Goal: Contribute content

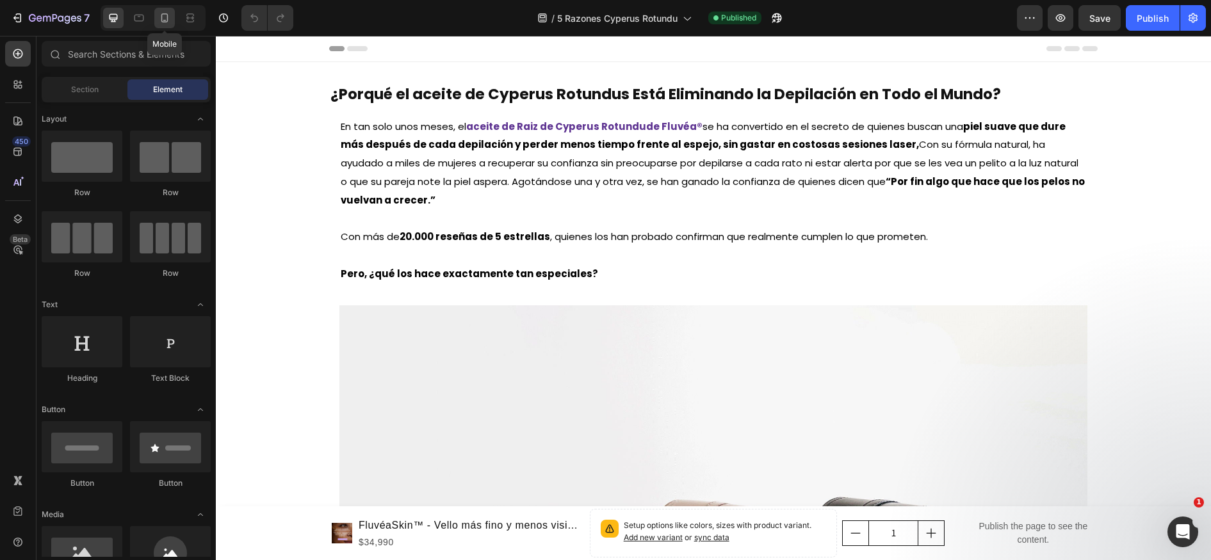
click at [159, 18] on icon at bounding box center [164, 18] width 13 height 13
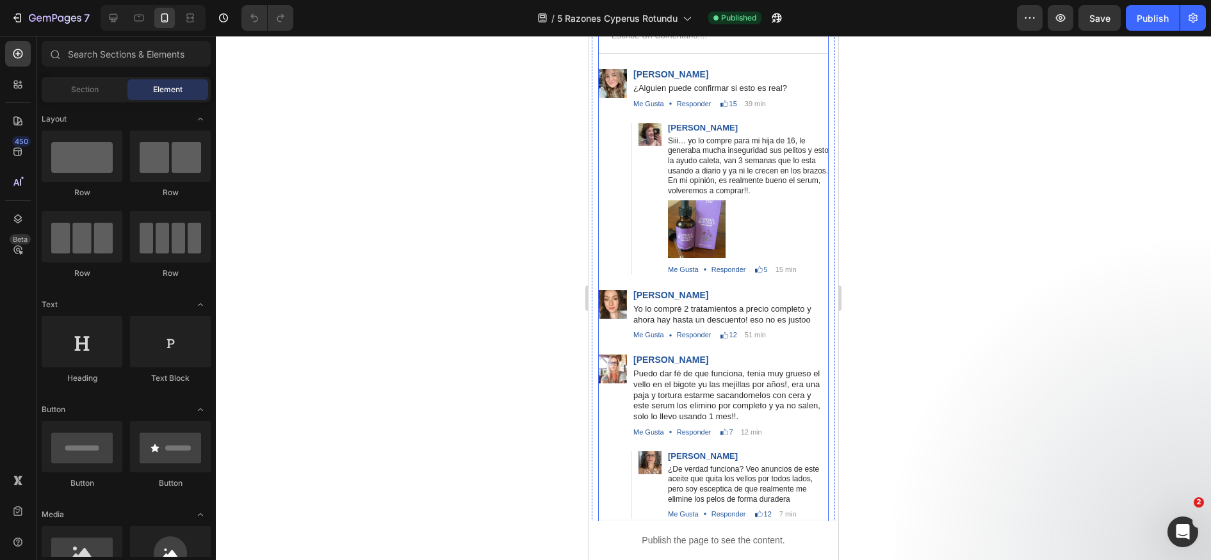
scroll to position [4502, 0]
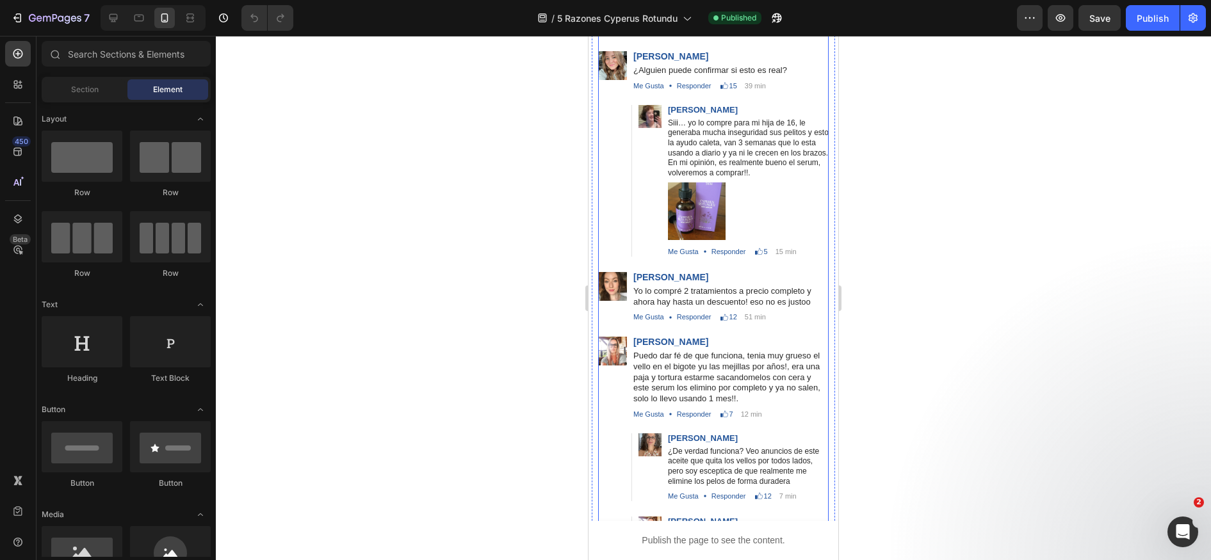
click at [639, 351] on p "Puedo dar fé de que funciona, tenia muy grueso el vello en el bigote yu las mej…" at bounding box center [730, 378] width 195 height 54
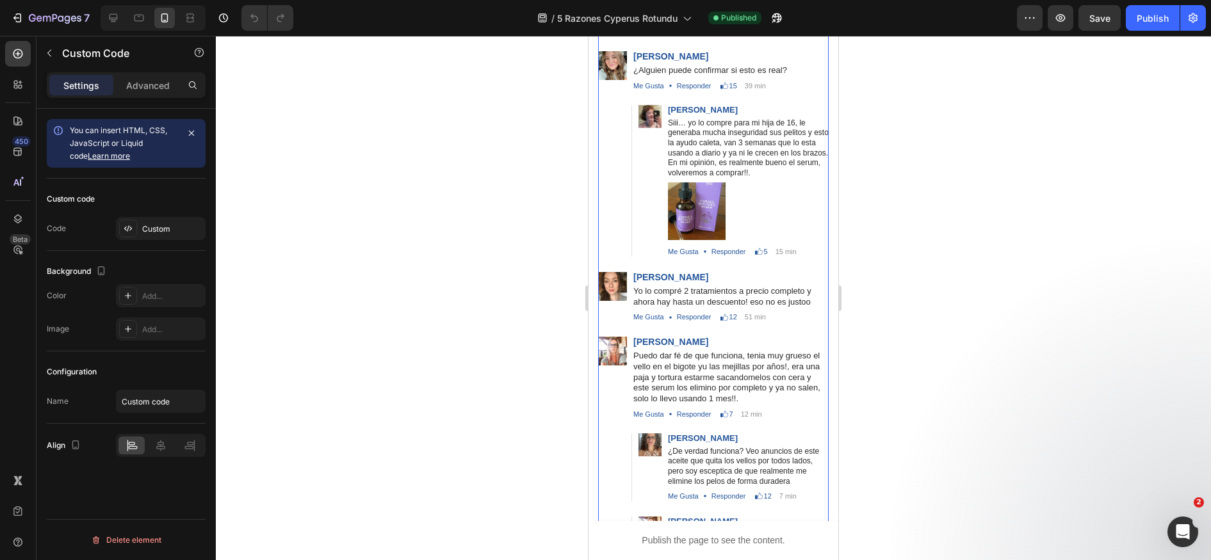
click at [639, 351] on p "Puedo dar fé de que funciona, tenia muy grueso el vello en el bigote yu las mej…" at bounding box center [730, 378] width 195 height 54
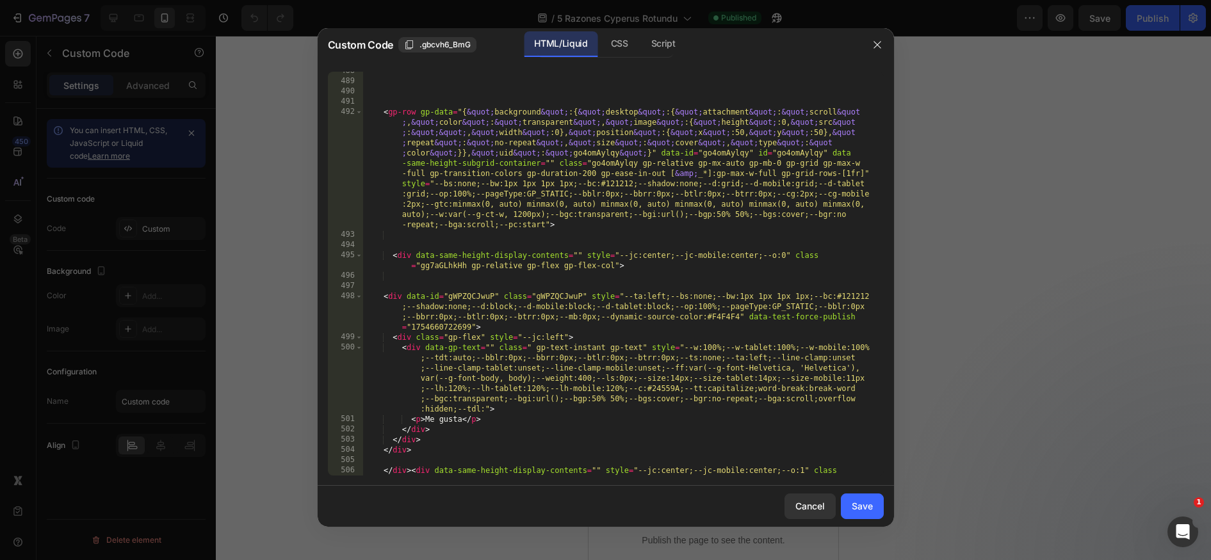
scroll to position [9833, 0]
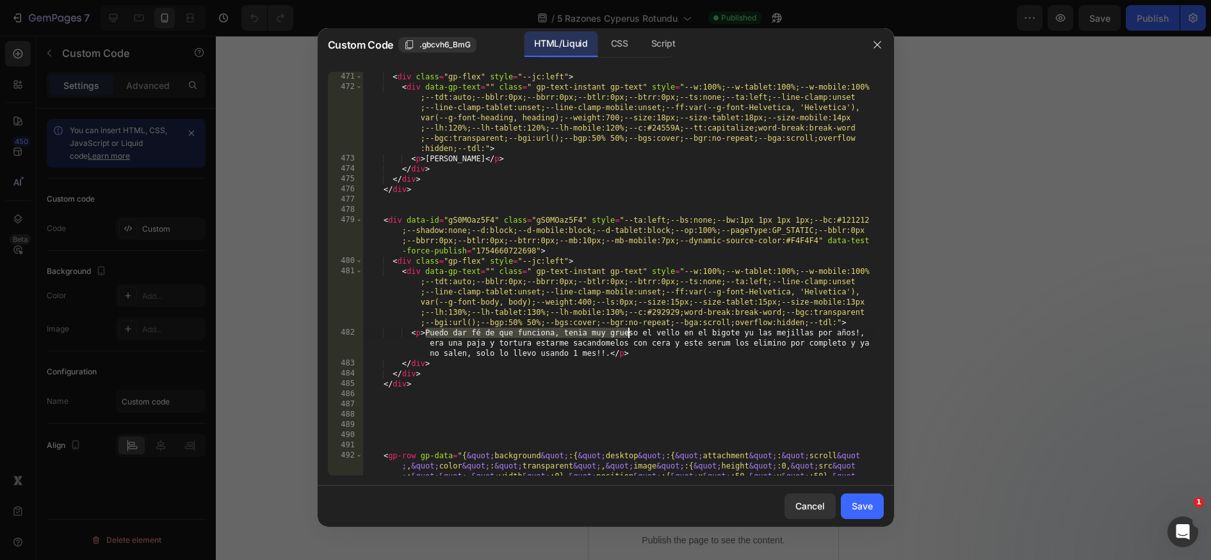
drag, startPoint x: 425, startPoint y: 334, endPoint x: 627, endPoint y: 328, distance: 201.8
click at [627, 328] on div "< div class = "gp-flex" style = "--jc:left" > < div data-gp-text = "" class = "…" at bounding box center [617, 340] width 511 height 537
click at [740, 332] on div "< div class = "gp-flex" style = "--jc:left" > < div data-gp-text = "" class = "…" at bounding box center [617, 340] width 511 height 537
drag, startPoint x: 786, startPoint y: 332, endPoint x: 435, endPoint y: 344, distance: 351.7
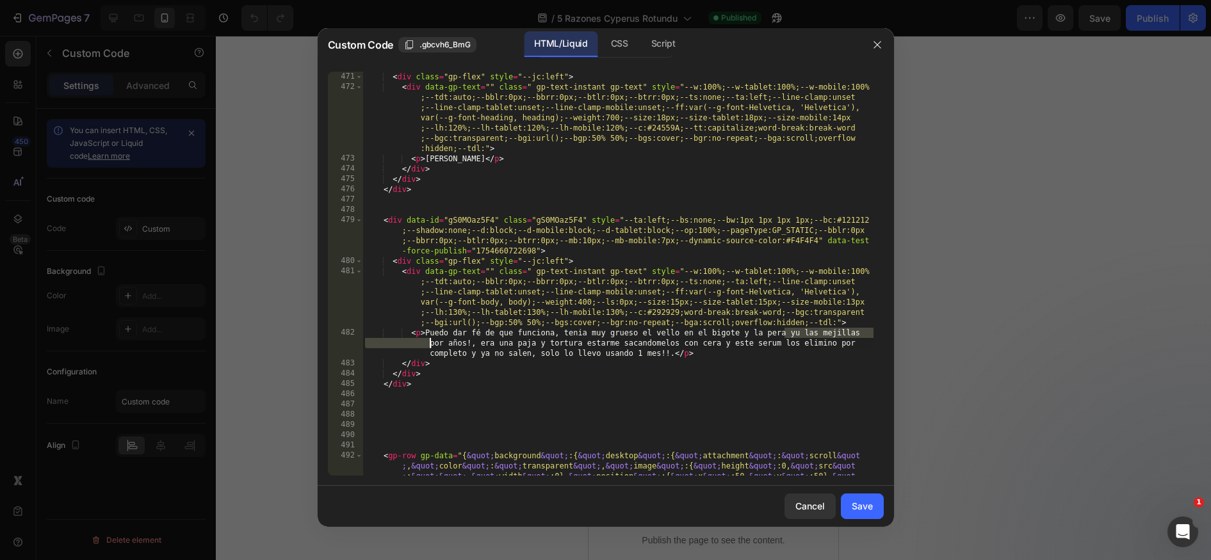
click at [432, 345] on div "< div class = "gp-flex" style = "--jc:left" > < div data-gp-text = "" class = "…" at bounding box center [617, 340] width 511 height 537
drag, startPoint x: 442, startPoint y: 344, endPoint x: 862, endPoint y: 333, distance: 420.1
click at [862, 333] on div "< div class = "gp-flex" style = "--jc:left" > < div data-gp-text = "" class = "…" at bounding box center [617, 340] width 511 height 537
click at [577, 332] on div "< div class = "gp-flex" style = "--jc:left" > < div data-gp-text = "" class = "…" at bounding box center [617, 340] width 511 height 537
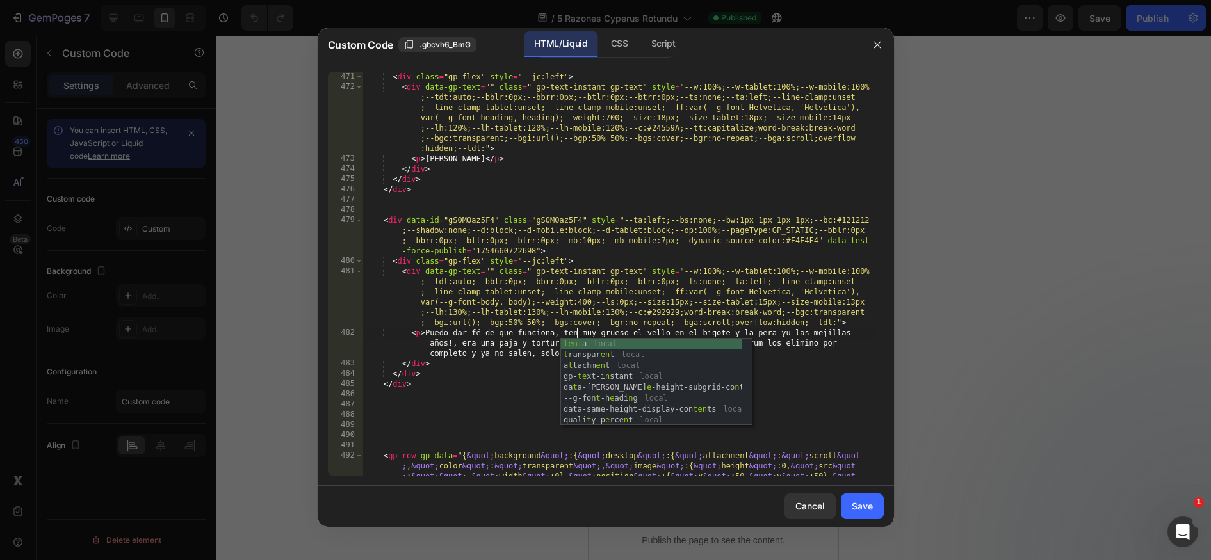
scroll to position [0, 19]
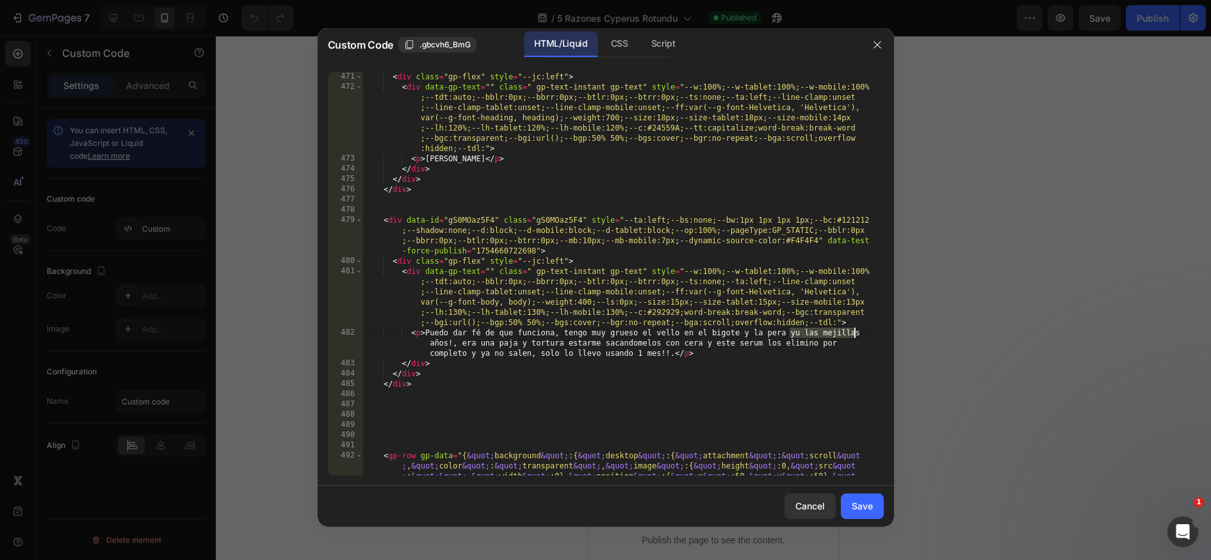
drag, startPoint x: 788, startPoint y: 334, endPoint x: 858, endPoint y: 334, distance: 70.4
click at [858, 334] on div "< div class = "gp-flex" style = "--jc:left" > < div data-gp-text = "" class = "…" at bounding box center [617, 340] width 511 height 537
drag, startPoint x: 450, startPoint y: 342, endPoint x: 415, endPoint y: 344, distance: 34.6
click at [416, 344] on div "< div class = "gp-flex" style = "--jc:left" > < div data-gp-text = "" class = "…" at bounding box center [617, 340] width 511 height 537
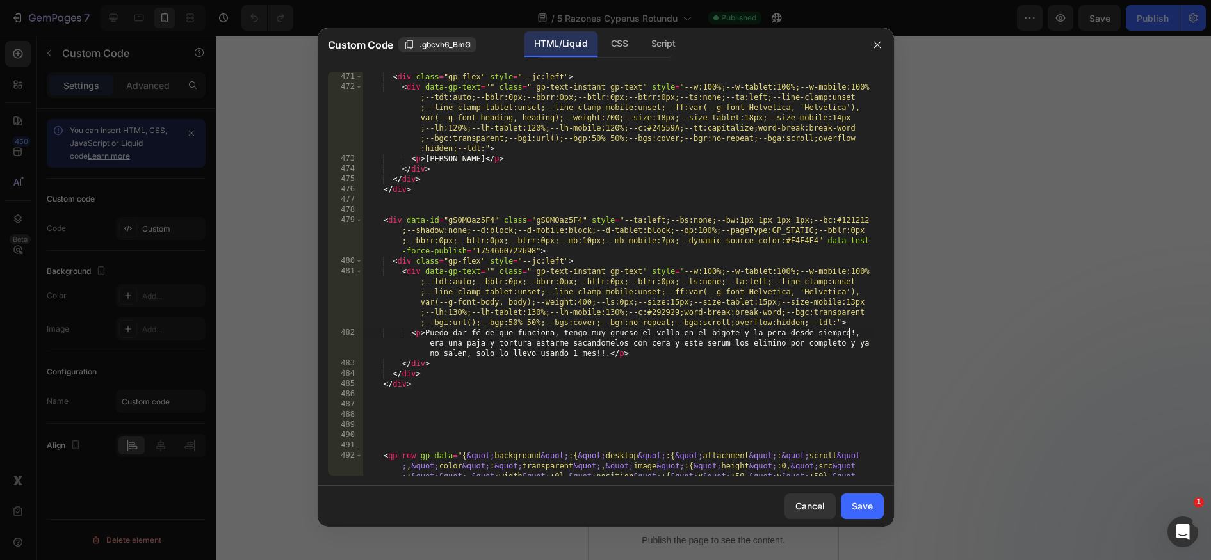
click at [434, 344] on div "< div class = "gp-flex" style = "--jc:left" > < div data-gp-text = "" class = "…" at bounding box center [617, 340] width 511 height 537
click at [441, 344] on div "< div class = "gp-flex" style = "--jc:left" > < div data-gp-text = "" class = "…" at bounding box center [617, 340] width 511 height 537
click at [432, 345] on div "< div class = "gp-flex" style = "--jc:left" > < div data-gp-text = "" class = "…" at bounding box center [617, 340] width 511 height 537
click at [440, 344] on div "< div class = "gp-flex" style = "--jc:left" > < div data-gp-text = "" class = "…" at bounding box center [617, 340] width 511 height 537
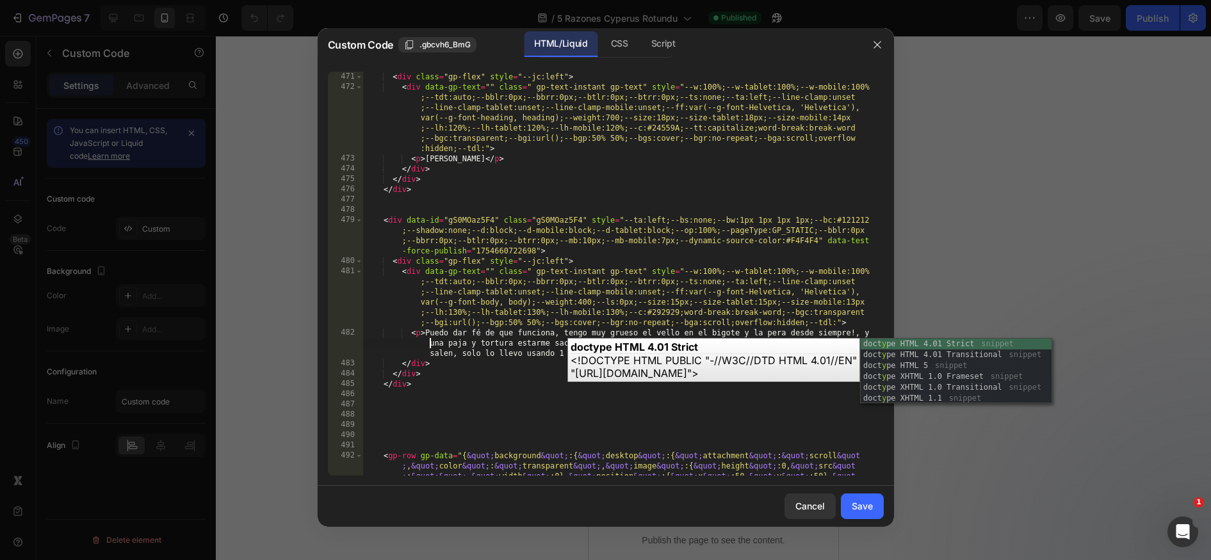
scroll to position [0, 44]
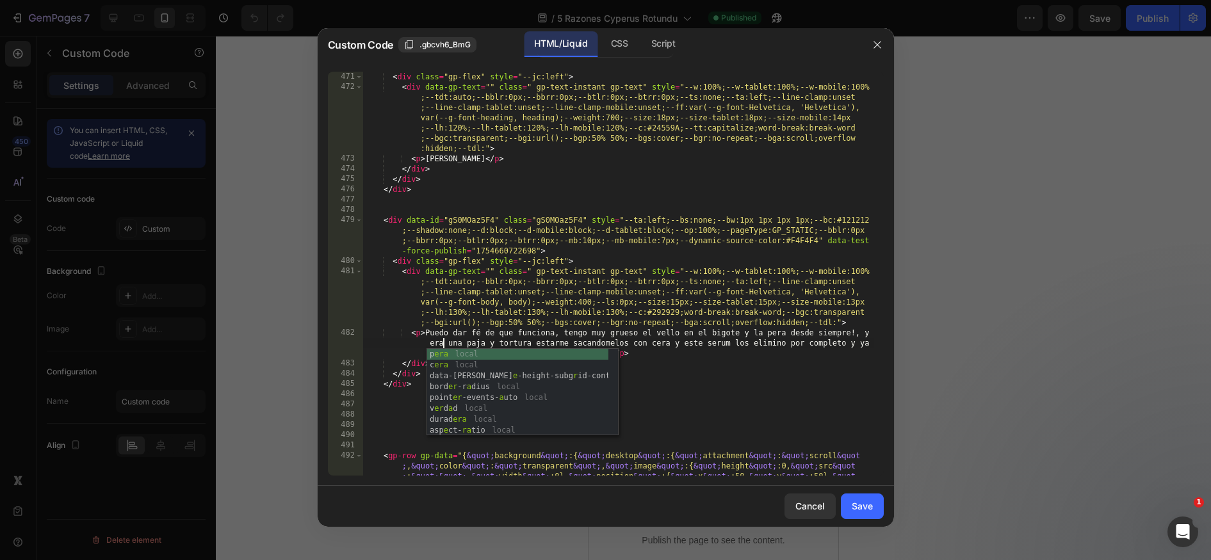
click at [487, 343] on div "< div class = "gp-flex" style = "--jc:left" > < div data-gp-text = "" class = "…" at bounding box center [617, 340] width 511 height 537
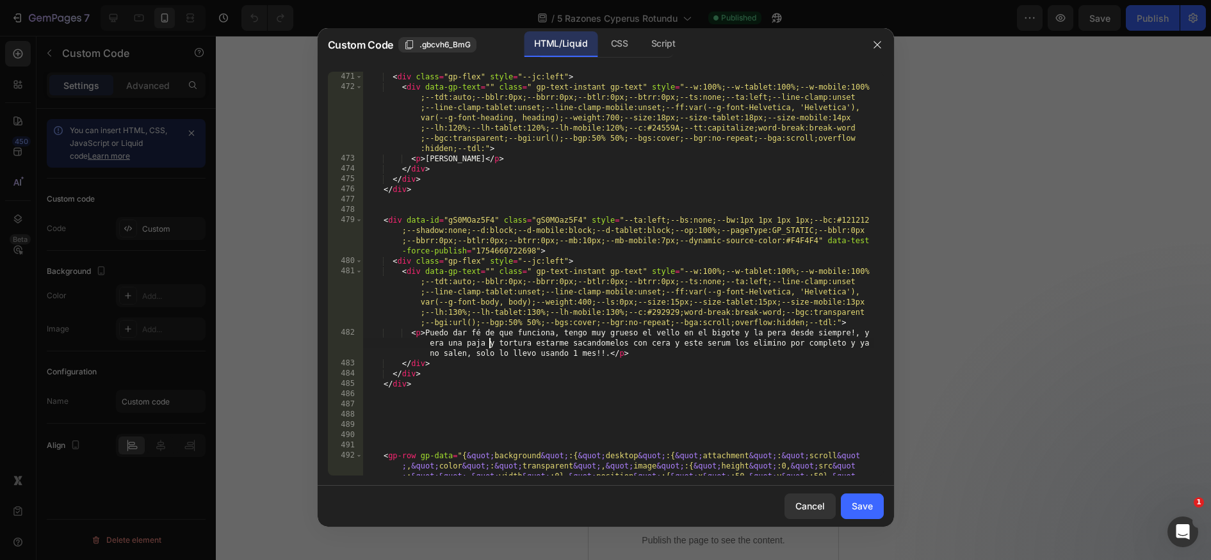
click at [476, 342] on div "< div class = "gp-flex" style = "--jc:left" > < div data-gp-text = "" class = "…" at bounding box center [617, 340] width 511 height 537
drag, startPoint x: 494, startPoint y: 342, endPoint x: 463, endPoint y: 342, distance: 30.7
click at [463, 342] on div "< div class = "gp-flex" style = "--jc:left" > < div data-gp-text = "" class = "…" at bounding box center [617, 340] width 511 height 537
click at [470, 354] on div "< div class = "gp-flex" style = "--jc:left" > < div data-gp-text = "" class = "…" at bounding box center [617, 340] width 511 height 537
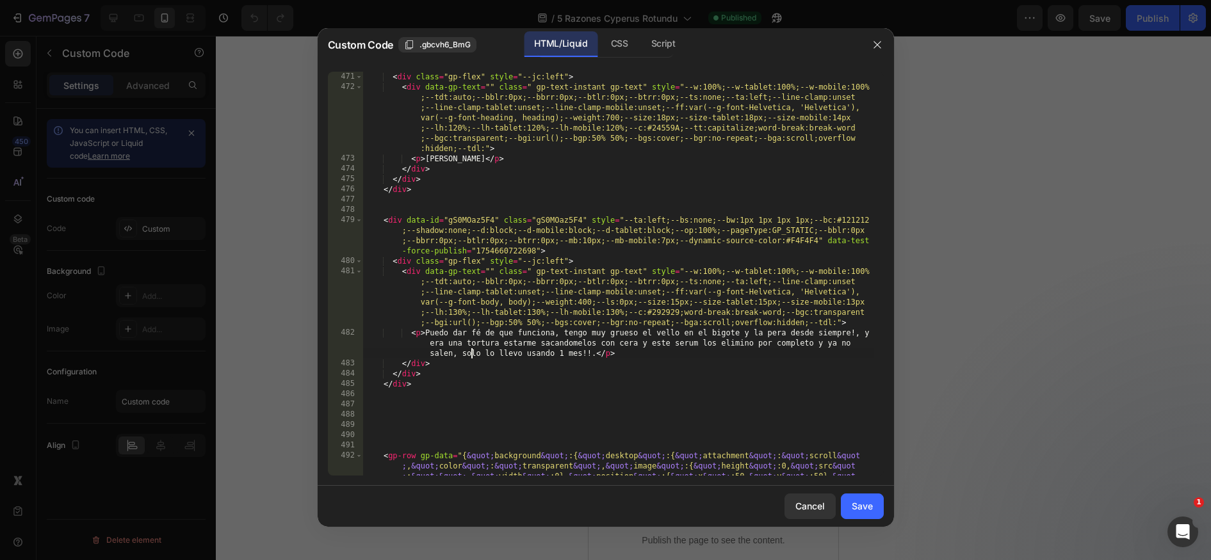
click at [470, 354] on div "< div class = "gp-flex" style = "--jc:left" > < div data-gp-text = "" class = "…" at bounding box center [617, 340] width 511 height 537
click at [539, 351] on div "< div class = "gp-flex" style = "--jc:left" > < div data-gp-text = "" class = "…" at bounding box center [617, 340] width 511 height 537
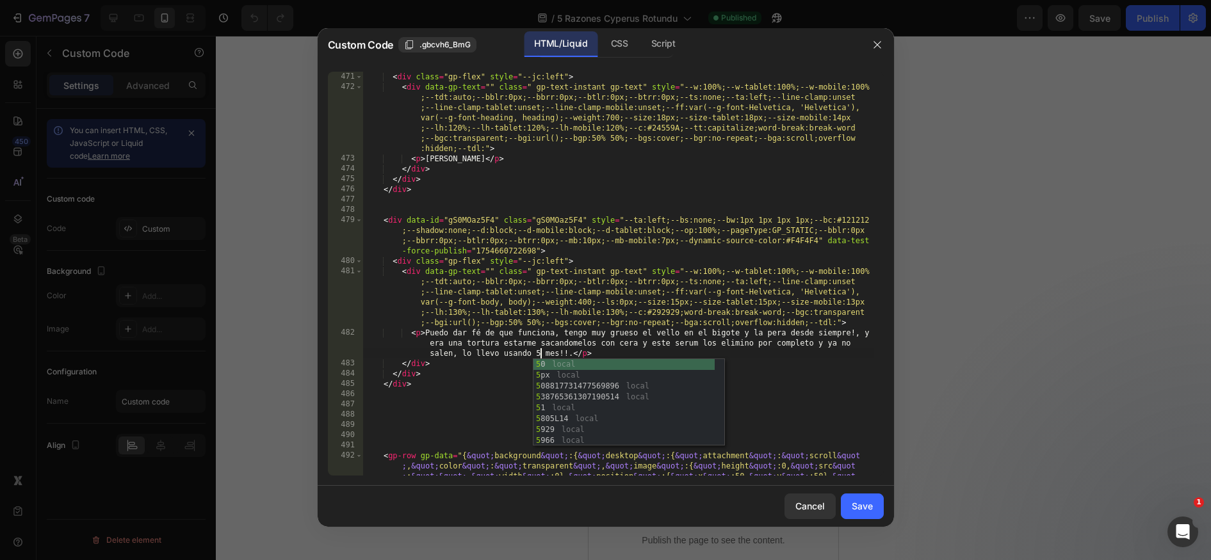
scroll to position [0, 87]
click at [556, 354] on div "< div class = "gp-flex" style = "--jc:left" > < div data-gp-text = "" class = "…" at bounding box center [617, 340] width 511 height 537
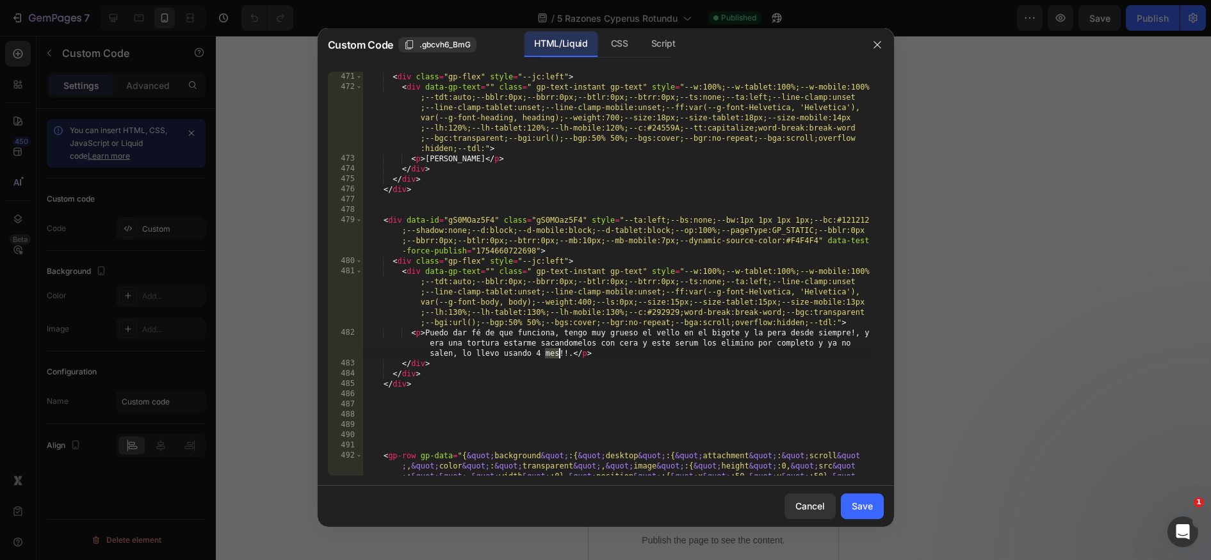
click at [556, 354] on div "< div class = "gp-flex" style = "--jc:left" > < div data-gp-text = "" class = "…" at bounding box center [617, 340] width 511 height 537
click at [487, 352] on div "< div class = "gp-flex" style = "--jc:left" > < div data-gp-text = "" class = "…" at bounding box center [617, 340] width 511 height 537
click at [730, 371] on div "< div class = "gp-flex" style = "--jc:left" > < div data-gp-text = "" class = "…" at bounding box center [617, 340] width 511 height 537
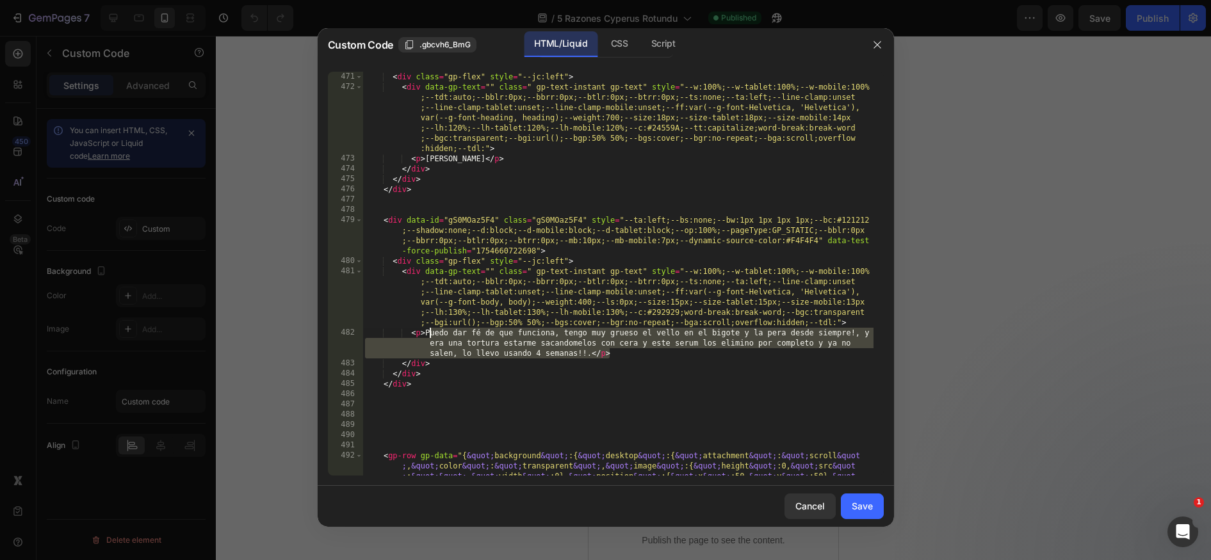
drag, startPoint x: 695, startPoint y: 355, endPoint x: 430, endPoint y: 335, distance: 265.8
click at [430, 337] on div "< div class = "gp-flex" style = "--jc:left" > < div data-gp-text = "" class = "…" at bounding box center [617, 340] width 511 height 537
click at [430, 335] on div "< div class = "gp-flex" style = "--jc:left" > < div data-gp-text = "" class = "…" at bounding box center [617, 340] width 511 height 537
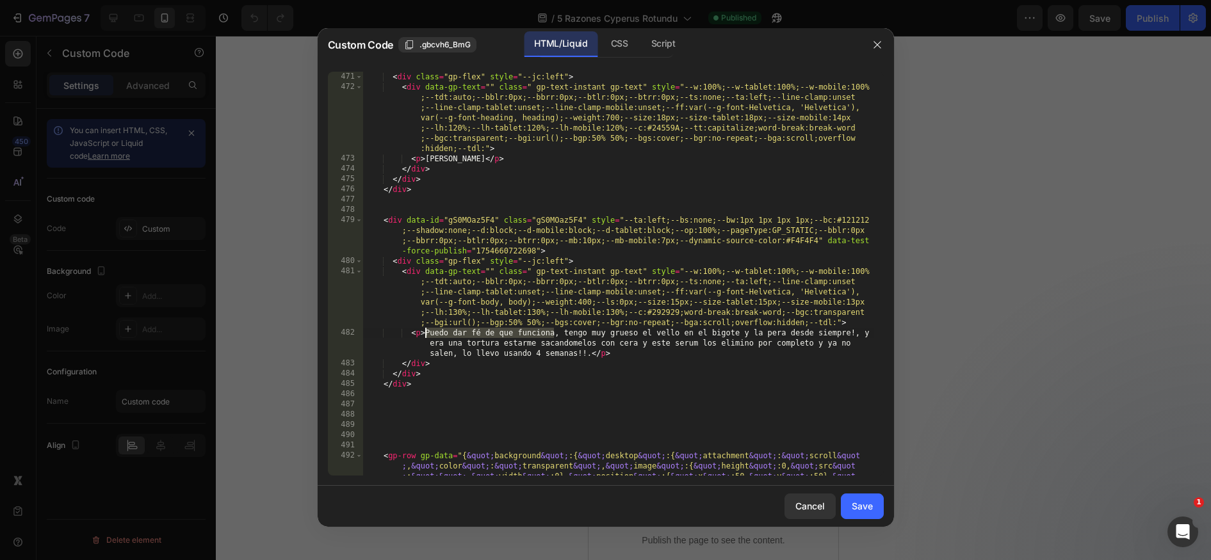
drag, startPoint x: 554, startPoint y: 335, endPoint x: 426, endPoint y: 330, distance: 128.1
click at [426, 330] on div "< div class = "gp-flex" style = "--jc:left" > < div data-gp-text = "" class = "…" at bounding box center [617, 340] width 511 height 537
click at [638, 343] on div "< div class = "gp-flex" style = "--jc:left" > < div data-gp-text = "" class = "…" at bounding box center [617, 340] width 511 height 537
click at [637, 364] on div "< div class = "gp-flex" style = "--jc:left" > < div data-gp-text = "" class = "…" at bounding box center [617, 340] width 511 height 537
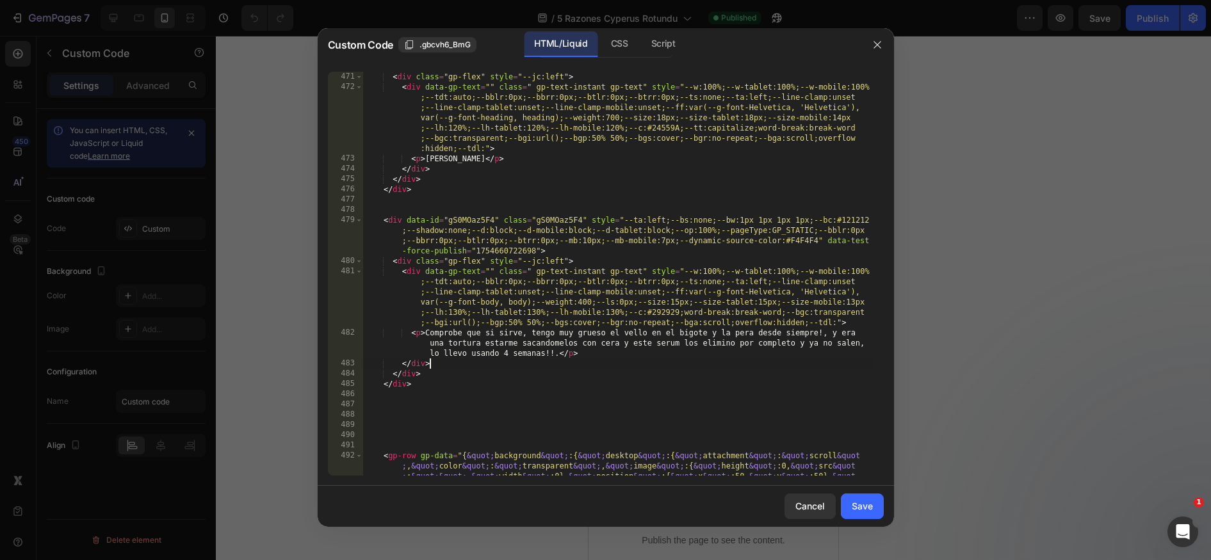
scroll to position [0, 4]
type textarea "</div>"
click at [867, 506] on div "Save" at bounding box center [861, 505] width 21 height 13
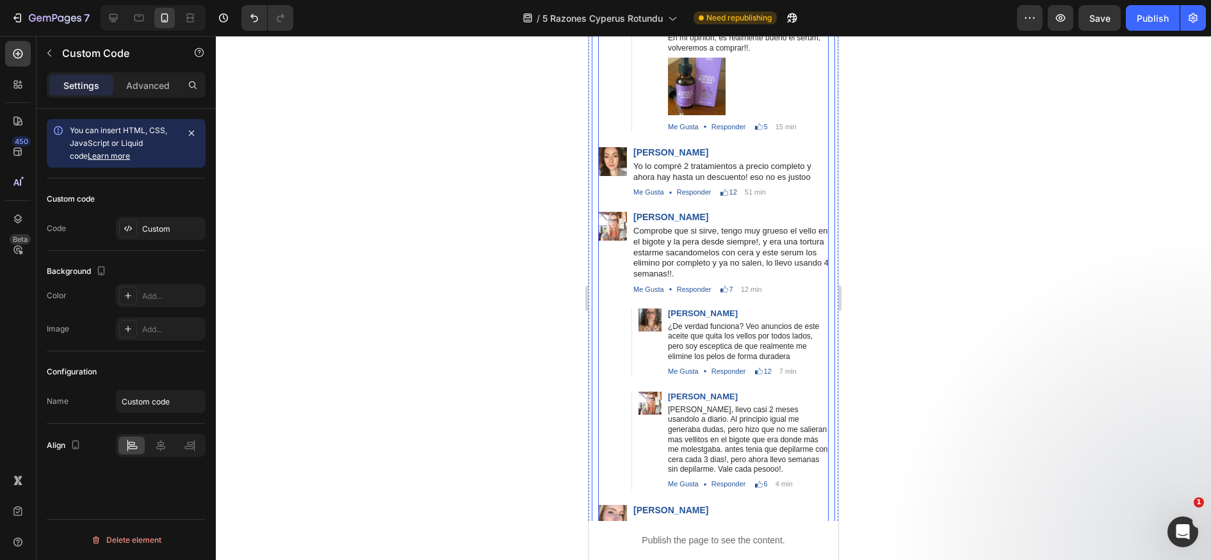
scroll to position [4631, 0]
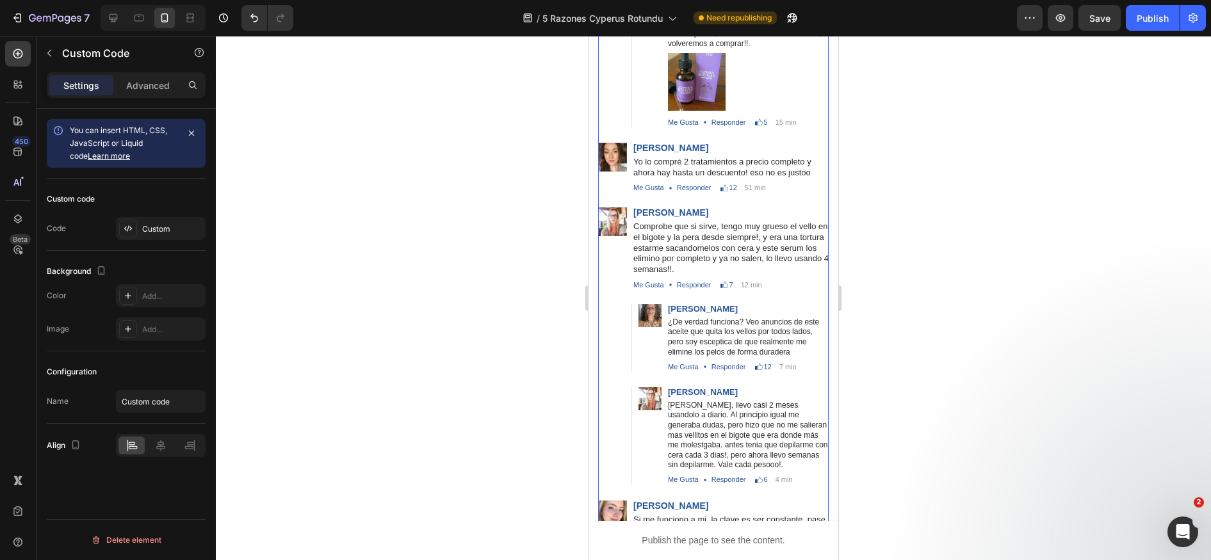
click at [734, 431] on p "[PERSON_NAME], llevo casi 2 meses usandolo a diario. Al principio igual me gene…" at bounding box center [748, 436] width 161 height 70
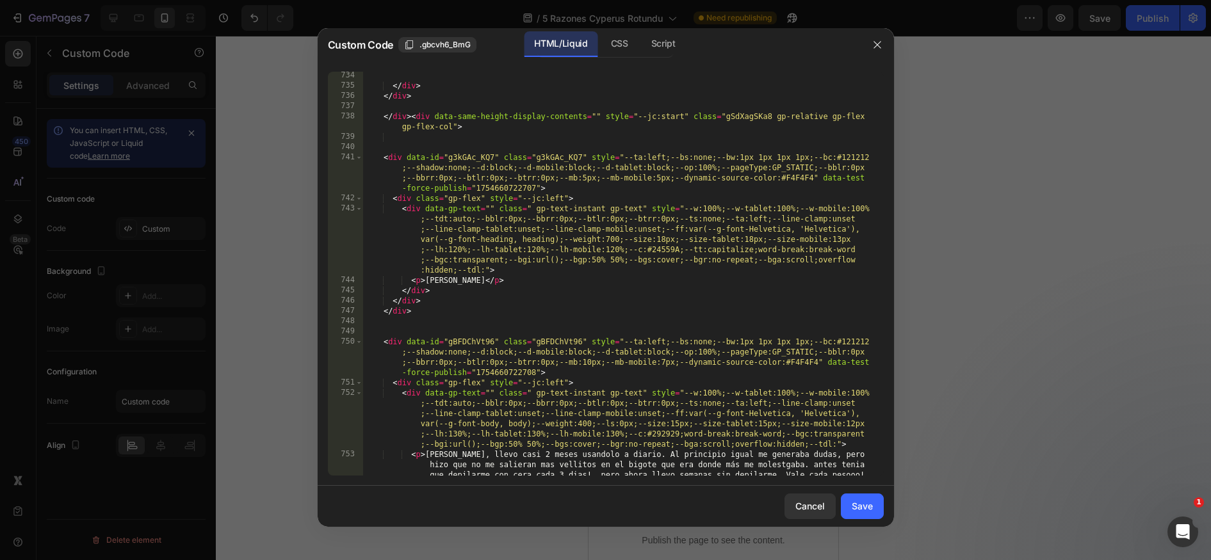
scroll to position [15606, 0]
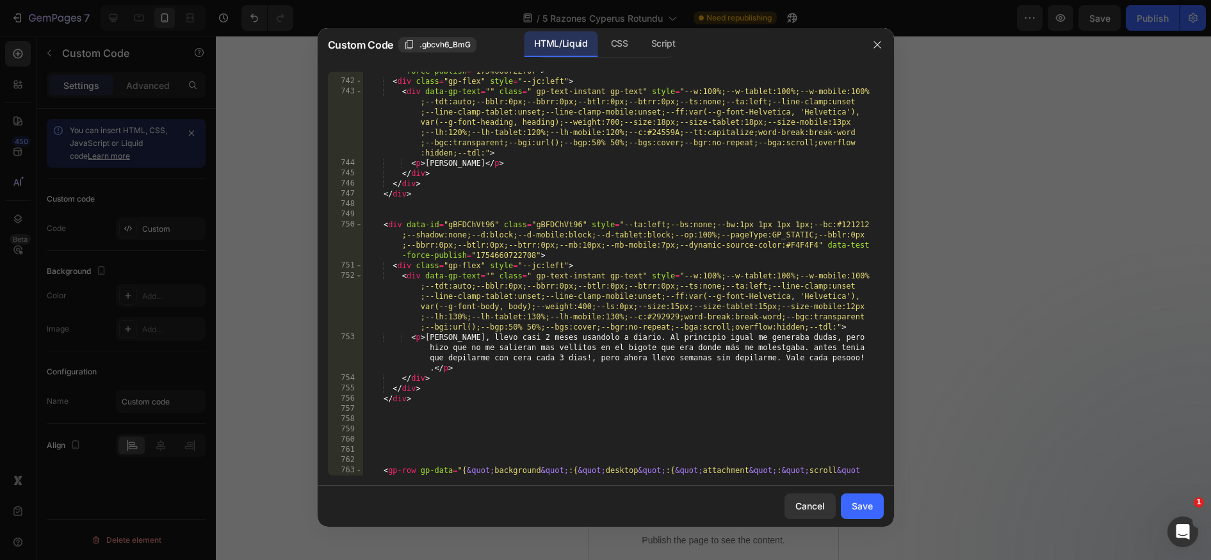
click at [549, 335] on div "< div data-id = "g3kGAc_KQ7" class = "g3kGAc_KQ7" style = "--ta:left;--bs:none;…" at bounding box center [617, 319] width 511 height 568
drag, startPoint x: 576, startPoint y: 337, endPoint x: 547, endPoint y: 337, distance: 28.8
click at [542, 337] on div "< div data-id = "g3kGAc_KQ7" class = "g3kGAc_KQ7" style = "--ta:left;--bs:none;…" at bounding box center [617, 319] width 511 height 568
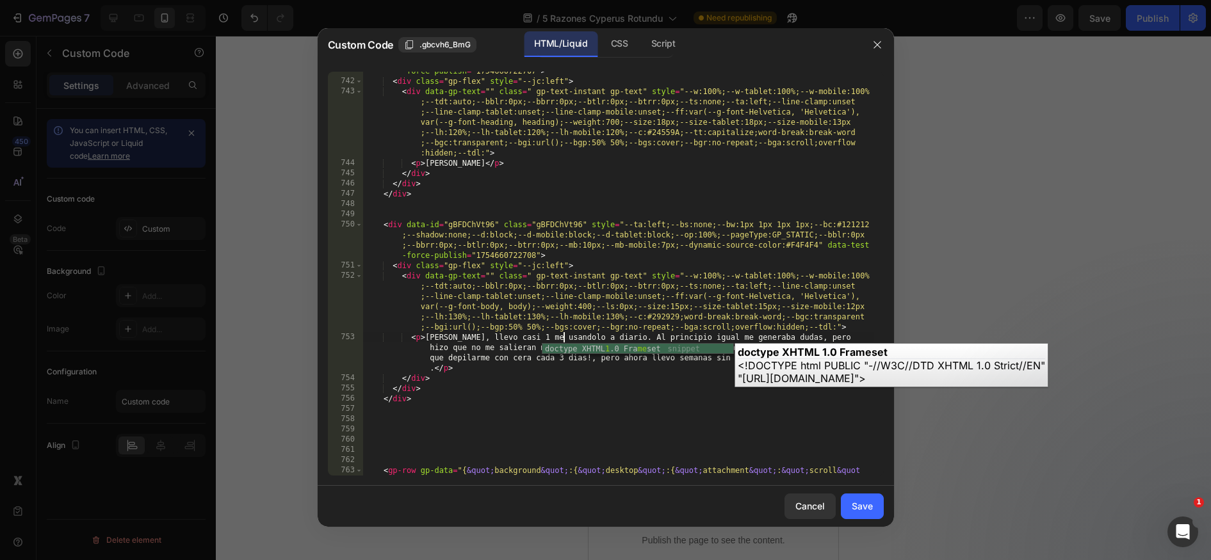
scroll to position [0, 17]
click at [597, 300] on div "< div data-id = "g3kGAc_KQ7" class = "g3kGAc_KQ7" style = "--ta:left;--bs:none;…" at bounding box center [617, 319] width 511 height 568
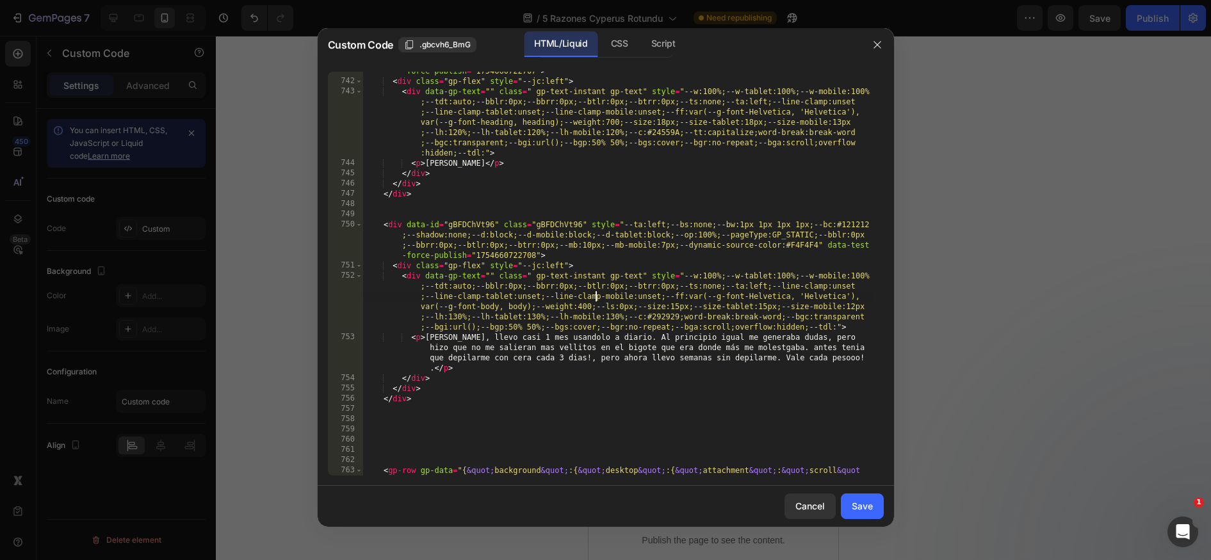
click at [564, 358] on div "< div data-id = "g3kGAc_KQ7" class = "g3kGAc_KQ7" style = "--ta:left;--bs:none;…" at bounding box center [617, 319] width 511 height 568
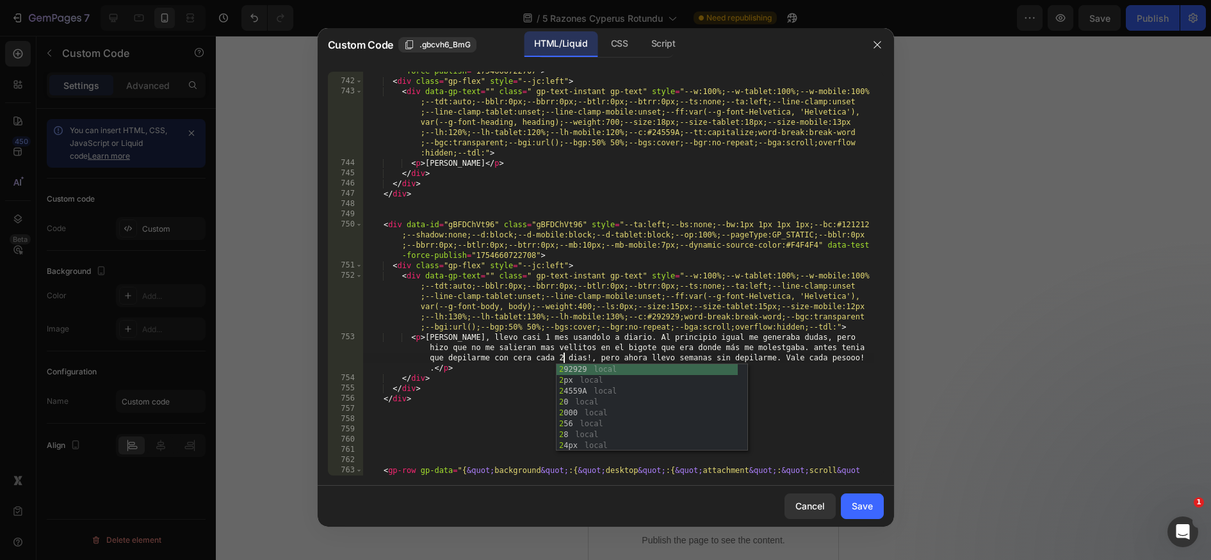
scroll to position [0, 90]
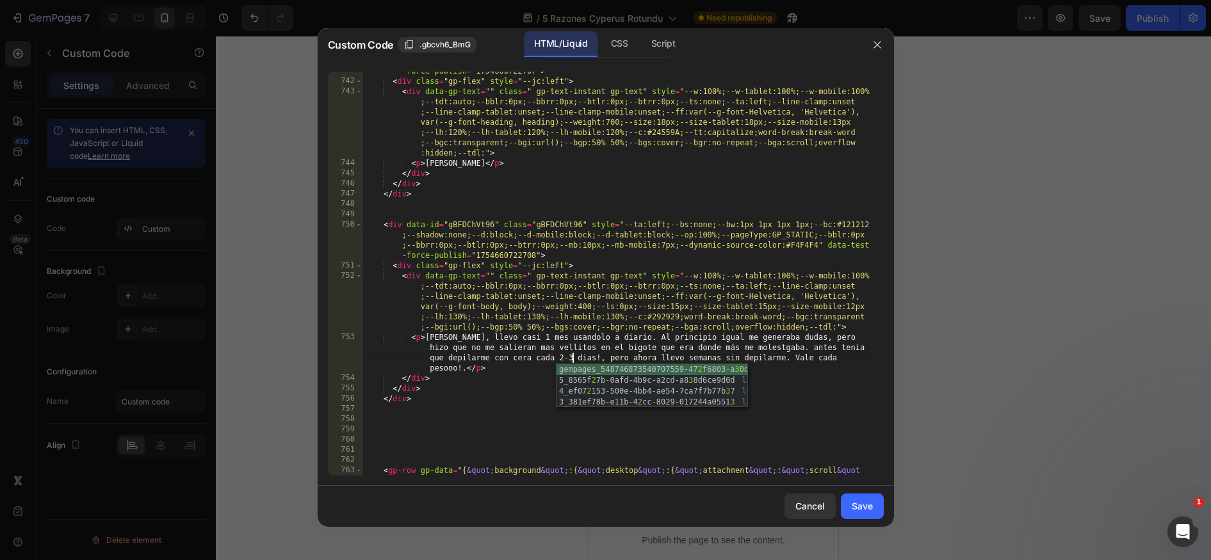
click at [572, 353] on div "< div data-id = "g3kGAc_KQ7" class = "g3kGAc_KQ7" style = "--ta:left;--bs:none;…" at bounding box center [617, 319] width 511 height 568
click at [769, 358] on div "< div data-id = "g3kGAc_KQ7" class = "g3kGAc_KQ7" style = "--ta:left;--bs:none;…" at bounding box center [617, 319] width 511 height 568
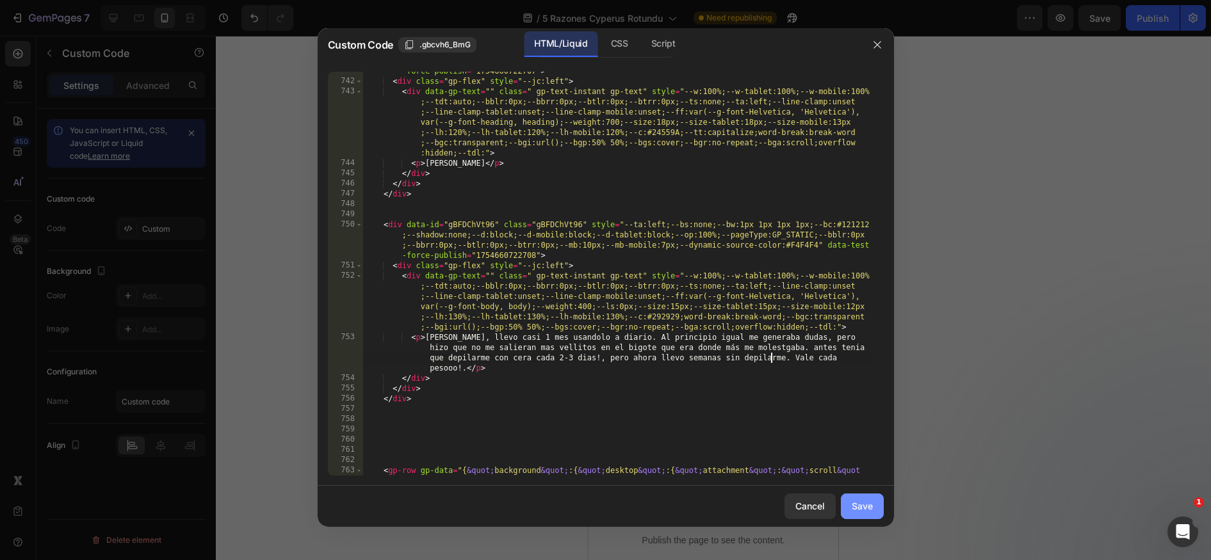
type textarea "<p>[PERSON_NAME], llevo casi 1 mes usandolo a diario. Al principio igual me gen…"
click at [873, 504] on button "Save" at bounding box center [862, 507] width 43 height 26
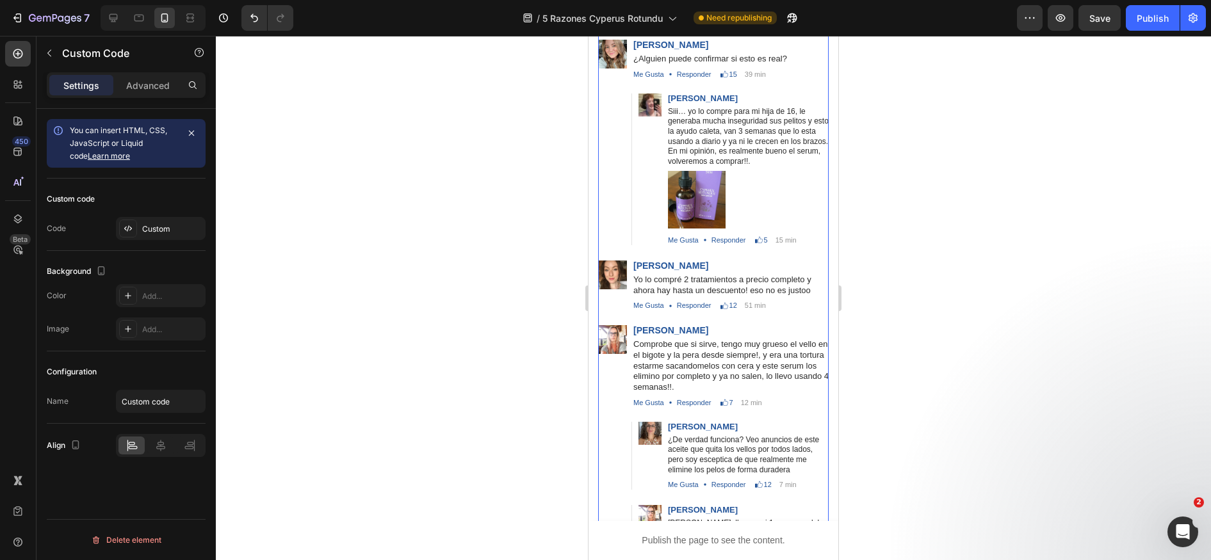
scroll to position [4446, 0]
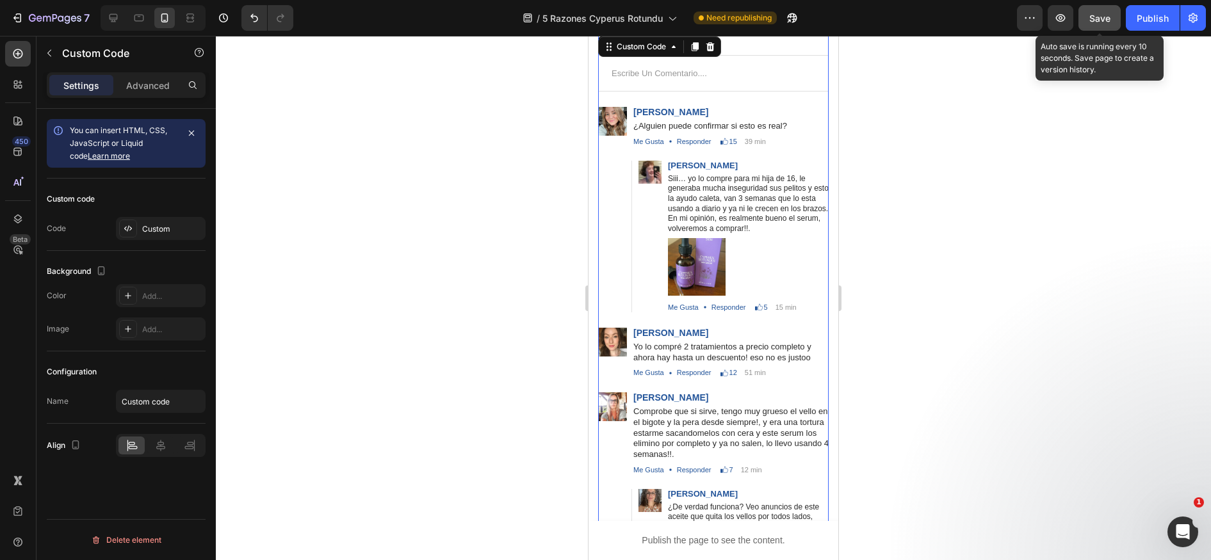
click at [1095, 29] on button "Save" at bounding box center [1099, 18] width 42 height 26
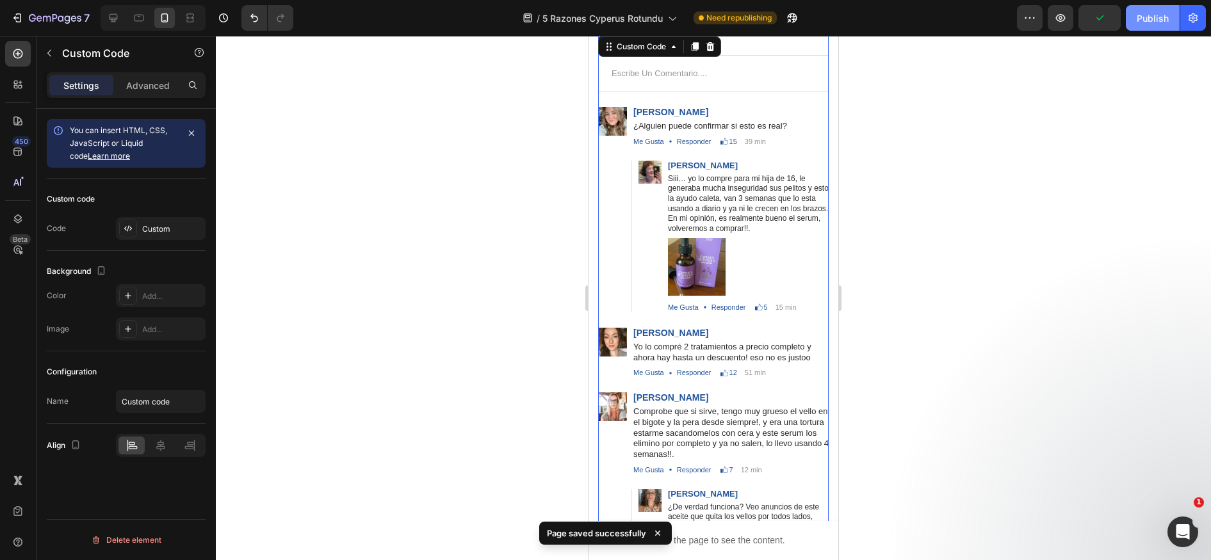
click at [1145, 25] on button "Publish" at bounding box center [1152, 18] width 54 height 26
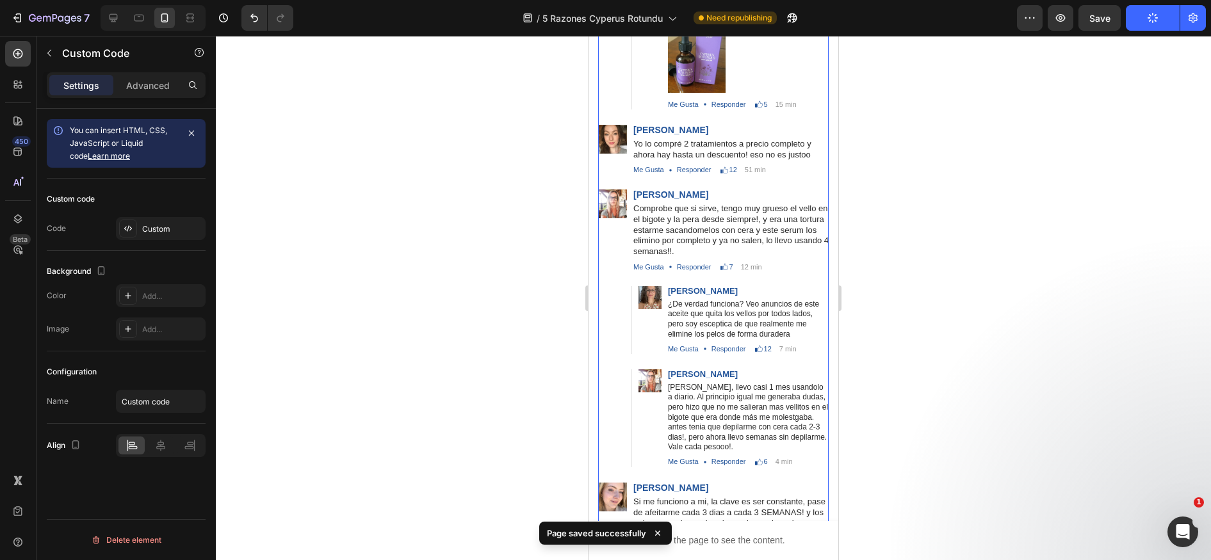
scroll to position [4752, 0]
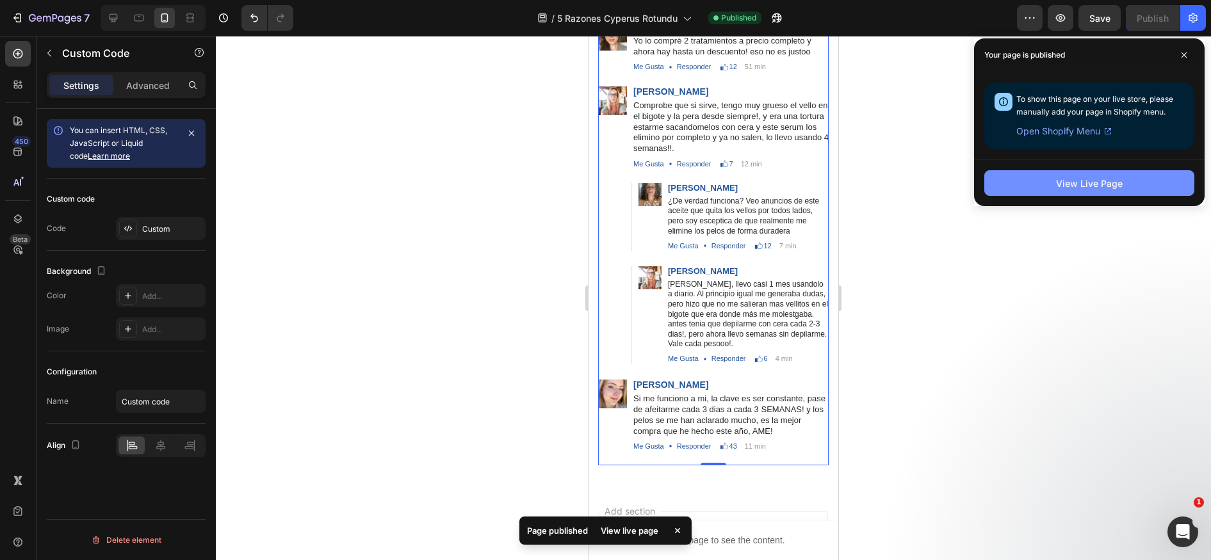
click at [1031, 184] on button "View Live Page" at bounding box center [1089, 183] width 210 height 26
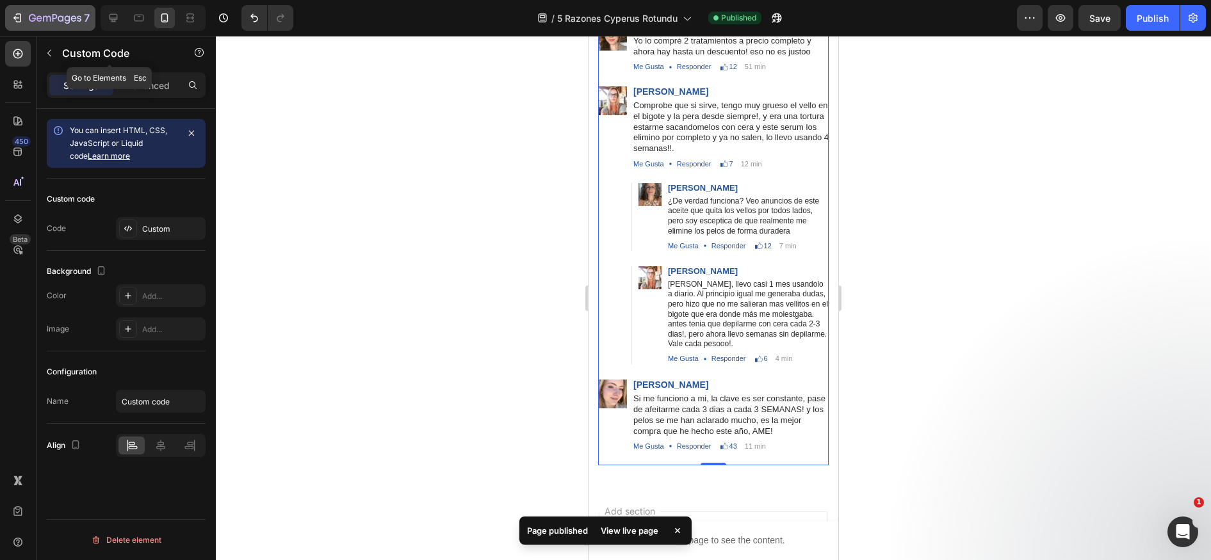
click at [45, 20] on icon "button" at bounding box center [55, 18] width 52 height 11
